Goal: Task Accomplishment & Management: Manage account settings

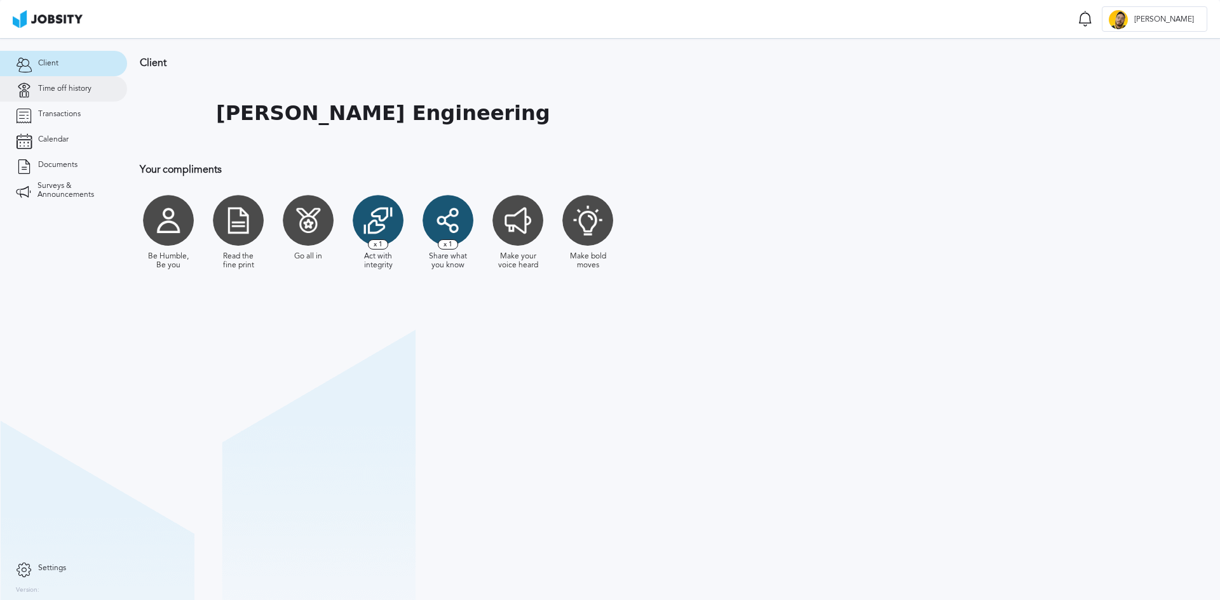
click at [71, 89] on span "Time off history" at bounding box center [64, 88] width 53 height 9
